Goal: Transaction & Acquisition: Purchase product/service

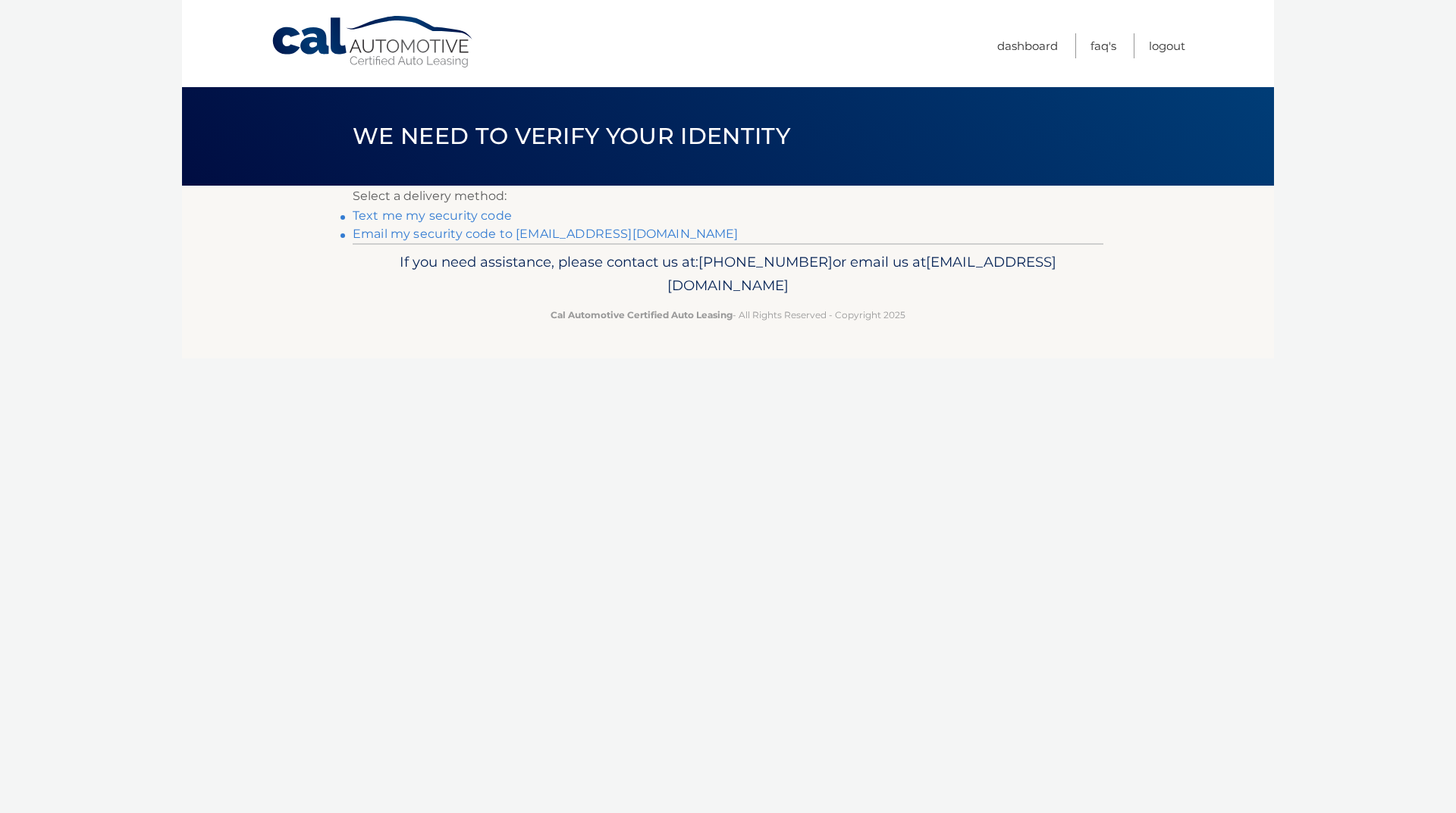
click at [444, 234] on link "Email my security code to b*********@verizon.net" at bounding box center [545, 233] width 386 height 15
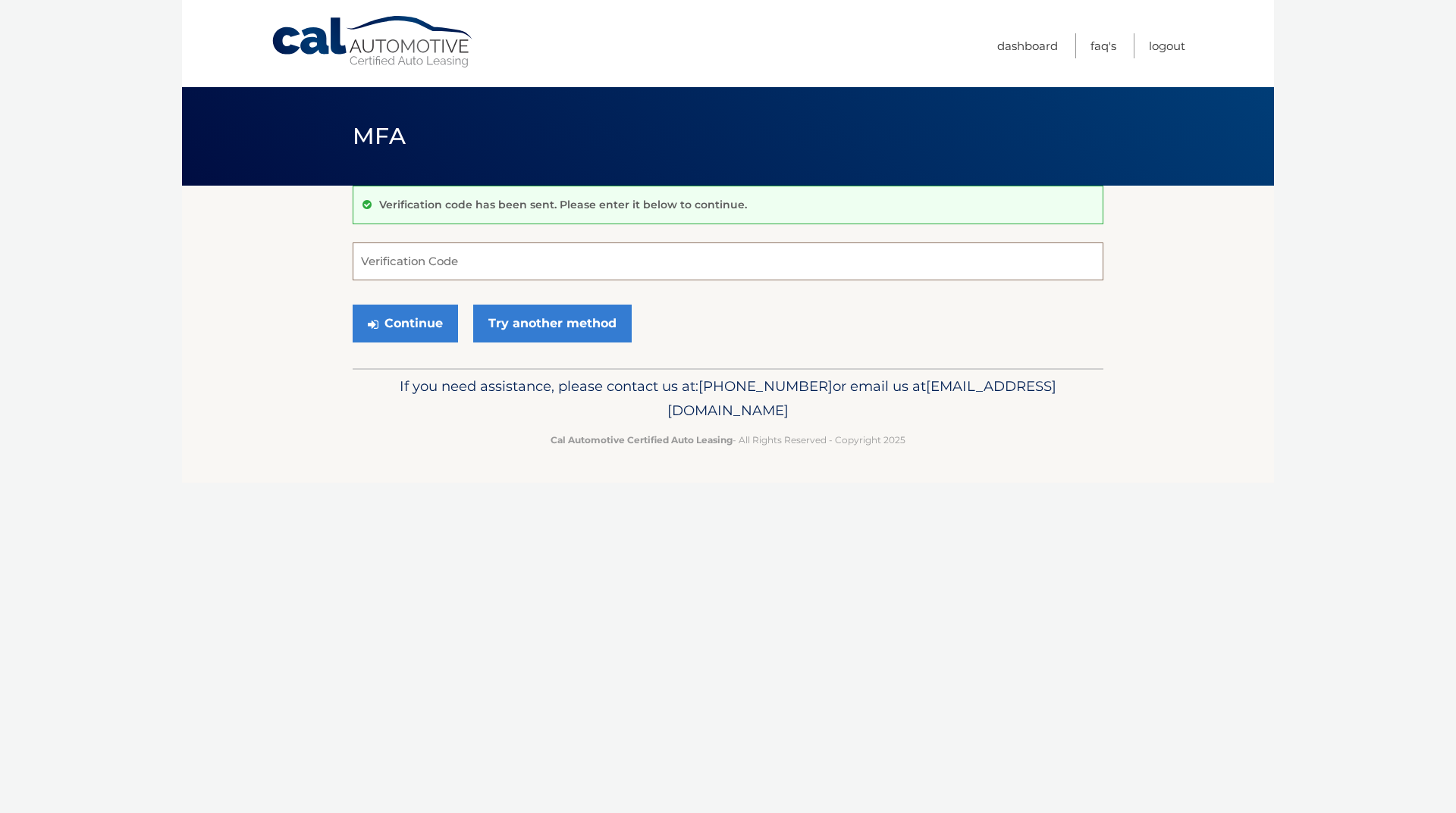
click at [420, 257] on input "Verification Code" at bounding box center [728, 262] width 751 height 38
paste input "044707"
click at [412, 329] on button "Continue" at bounding box center [405, 323] width 105 height 38
type input "044707"
click at [353, 304] on button "Continue" at bounding box center [405, 323] width 105 height 38
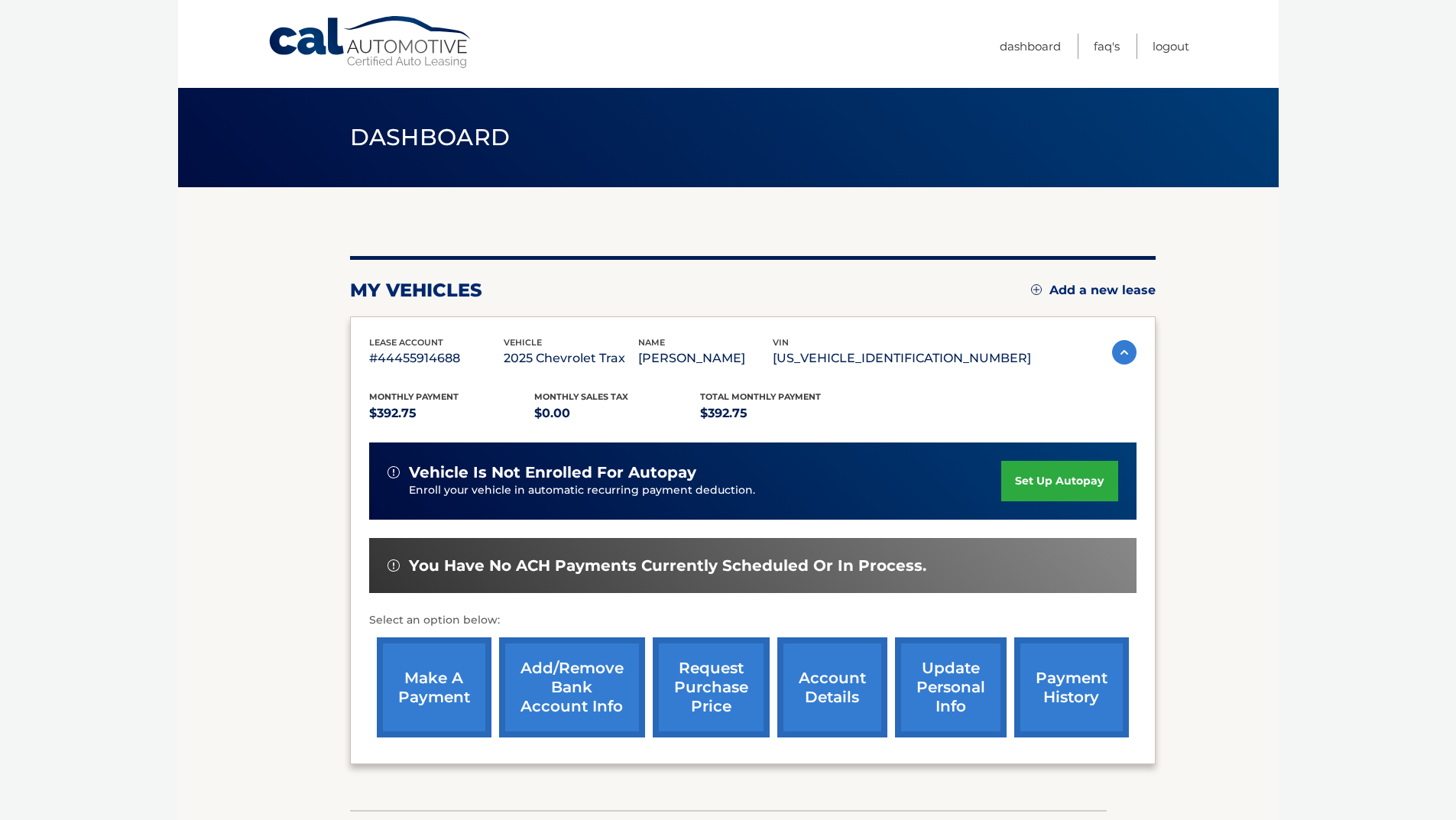
click at [456, 694] on link "make a payment" at bounding box center [433, 687] width 115 height 100
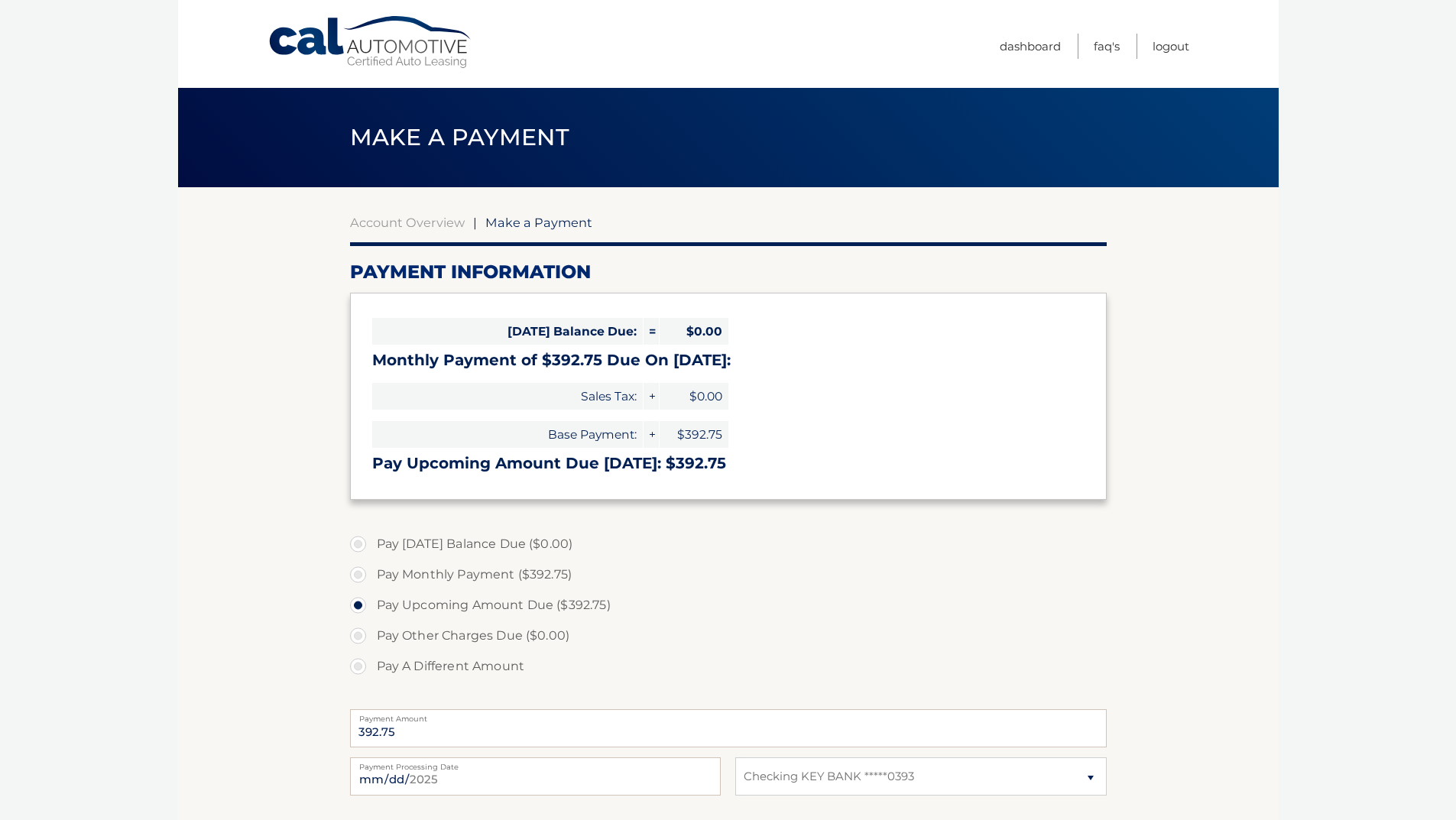
select select "YmU3ZTJmZjItZjNhMi00MmJjLWE4ZjUtY2NmMjkyNjIwMThl"
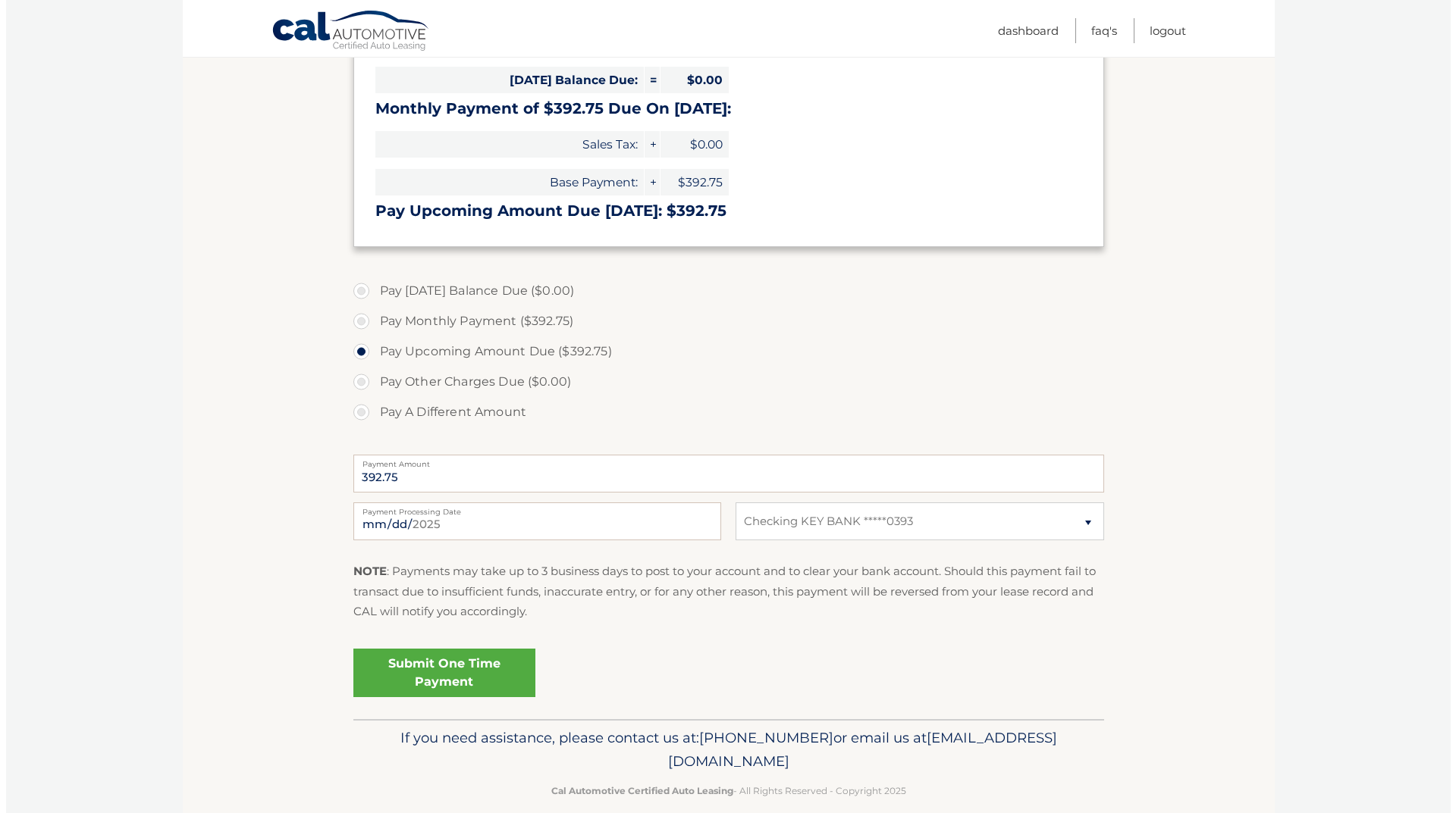
scroll to position [270, 0]
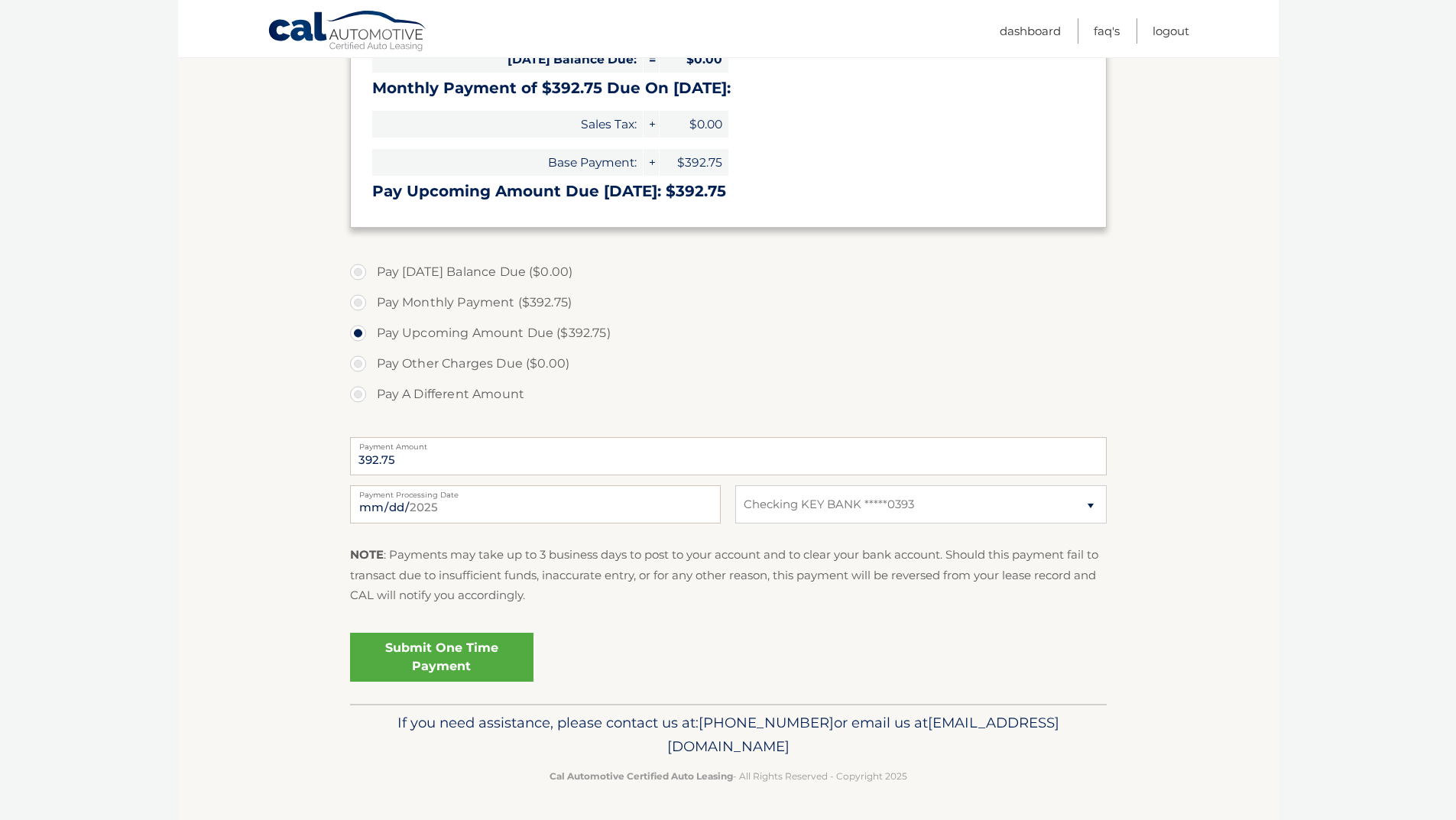
click at [467, 656] on link "Submit One Time Payment" at bounding box center [442, 657] width 183 height 49
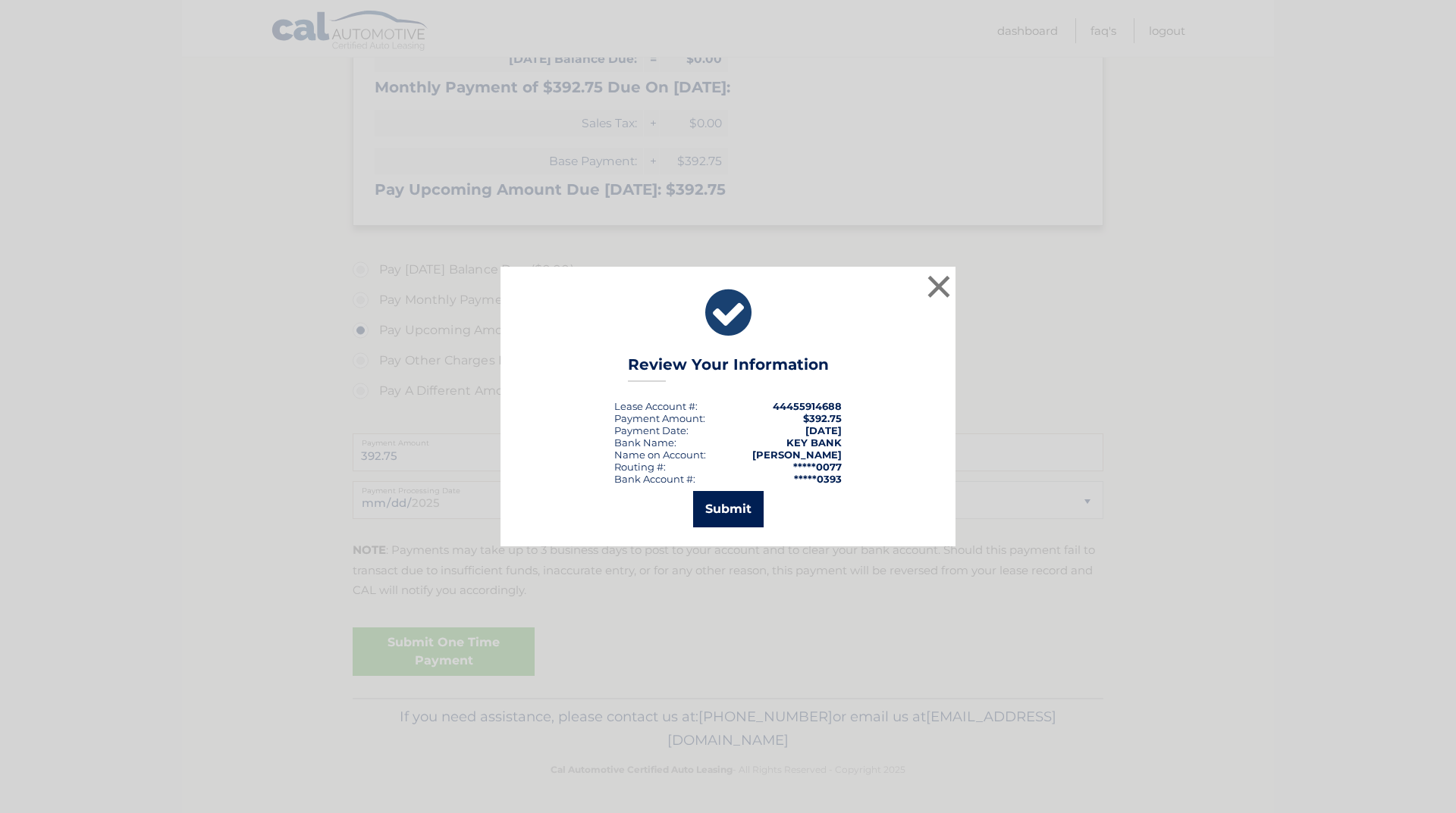
click at [737, 507] on button "Submit" at bounding box center [728, 510] width 71 height 36
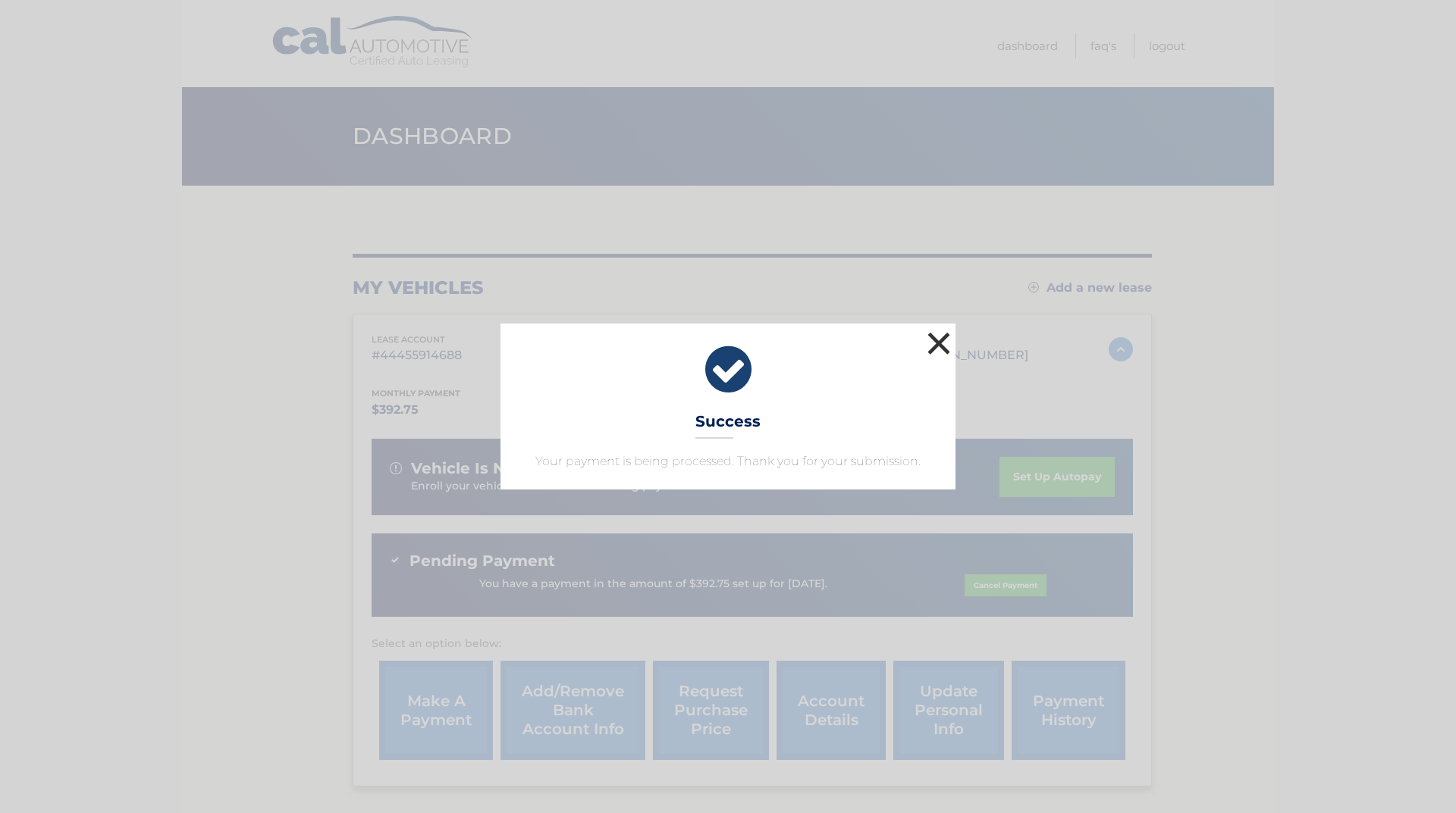
drag, startPoint x: 939, startPoint y: 345, endPoint x: 906, endPoint y: 450, distance: 110.1
click at [906, 450] on div "× Success Your payment is being processed. Thank you for your submission." at bounding box center [728, 406] width 454 height 165
drag, startPoint x: 536, startPoint y: 461, endPoint x: 940, endPoint y: 463, distance: 404.0
click at [940, 463] on div "× Success Your payment is being processed. Thank you for your submission." at bounding box center [728, 406] width 454 height 165
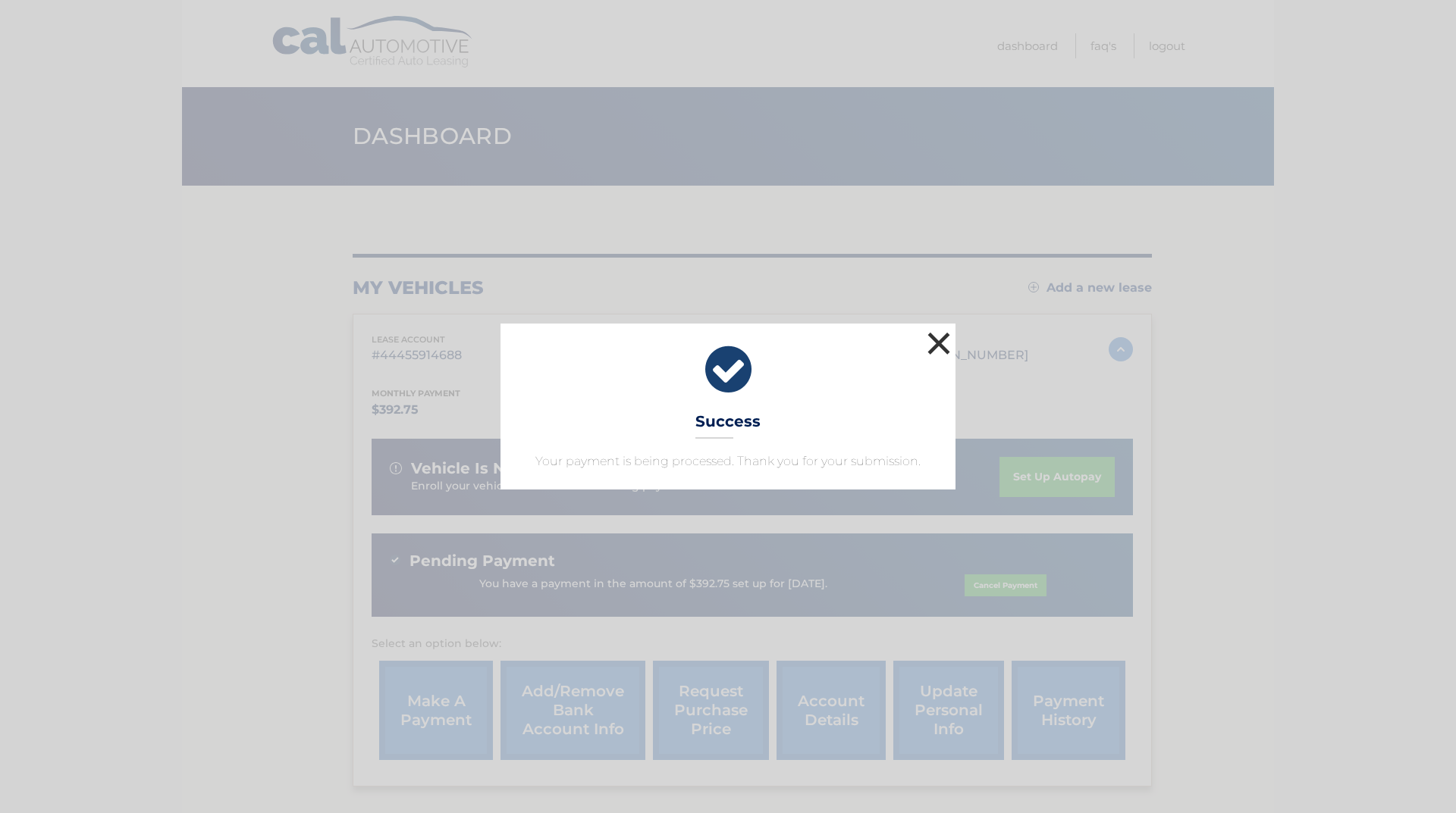
click at [939, 344] on button "×" at bounding box center [938, 342] width 30 height 30
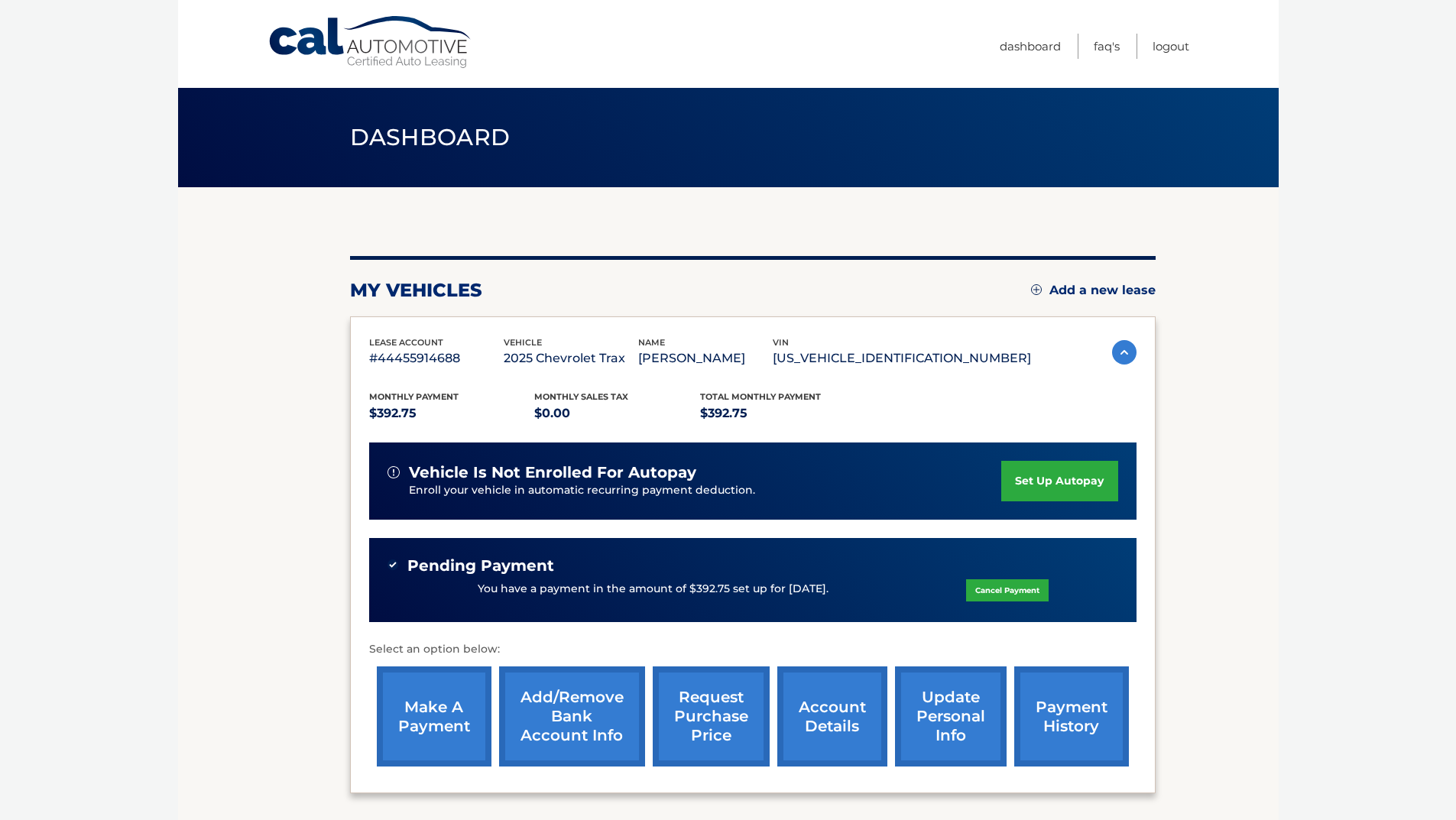
scroll to position [76, 0]
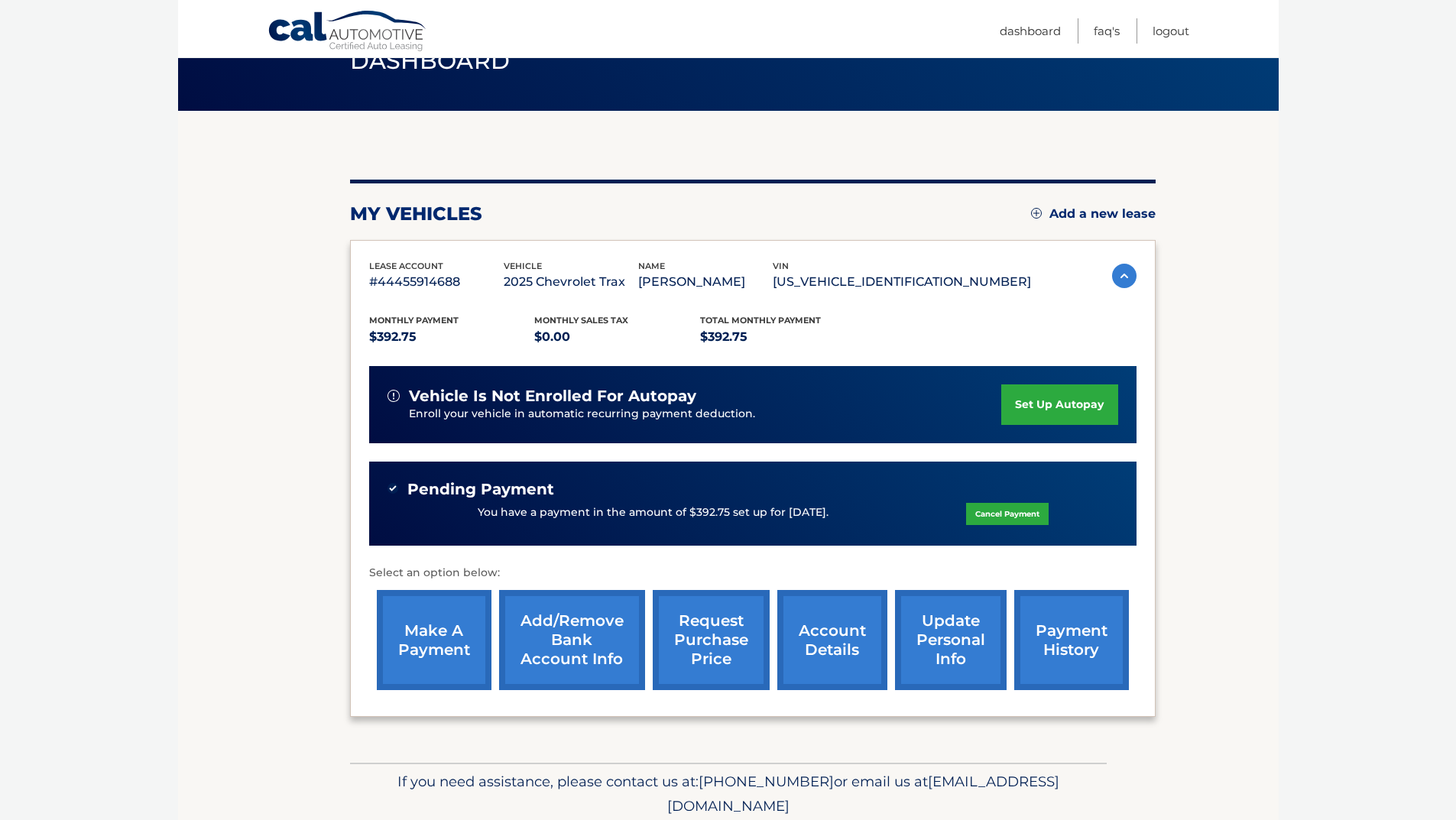
drag, startPoint x: 476, startPoint y: 512, endPoint x: 837, endPoint y: 510, distance: 361.0
click at [837, 510] on div "You have a payment in the amount of $392.75 set up for [DATE]. Cancel Payment" at bounding box center [752, 513] width 730 height 29
copy p "You have a payment in the amount of $392.75 set up for [DATE]."
